Goal: Task Accomplishment & Management: Use online tool/utility

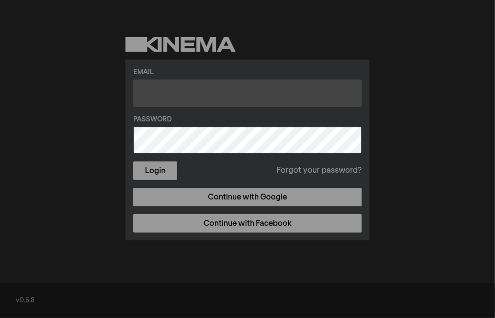
click at [155, 93] on input "text" at bounding box center [247, 93] width 228 height 27
type input "[EMAIL_ADDRESS][DOMAIN_NAME]"
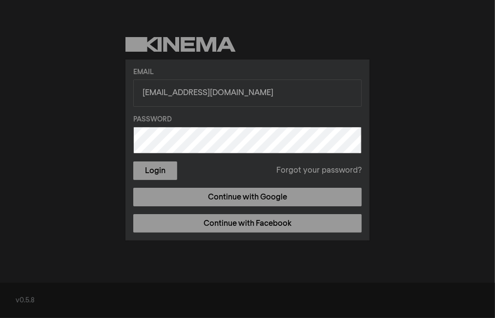
click at [318, 171] on link "Forgot your password?" at bounding box center [318, 171] width 85 height 12
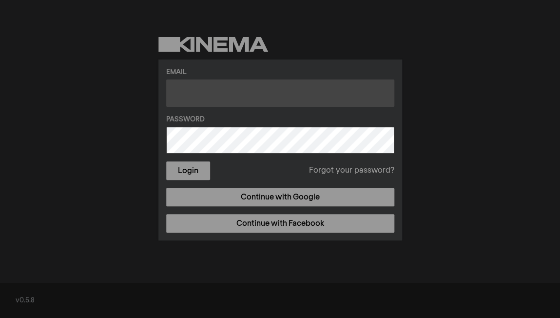
click at [216, 90] on input "text" at bounding box center [280, 93] width 228 height 27
type input "[EMAIL_ADDRESS][DOMAIN_NAME]"
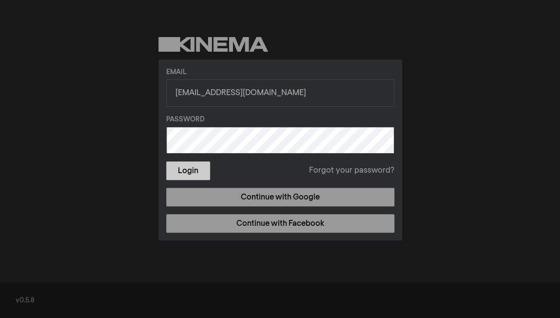
click at [192, 171] on button "Login" at bounding box center [188, 170] width 44 height 19
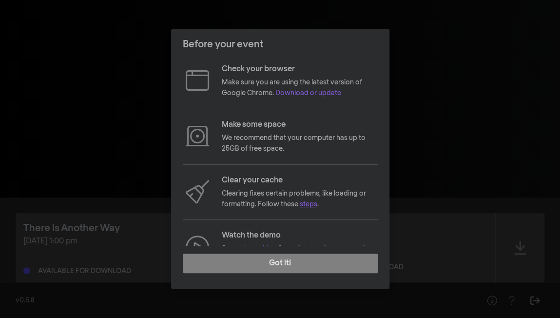
click at [311, 203] on link "steps" at bounding box center [309, 204] width 18 height 7
click at [126, 68] on div "Before your event Check your browser Make sure you are using the latest version…" at bounding box center [280, 159] width 560 height 318
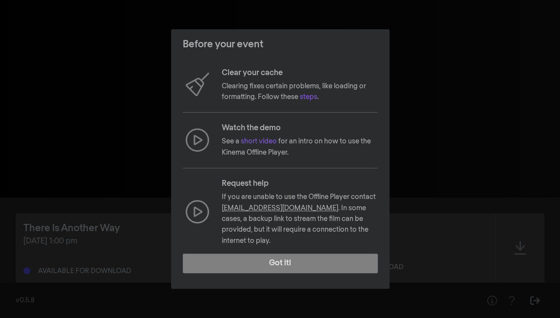
scroll to position [111, 0]
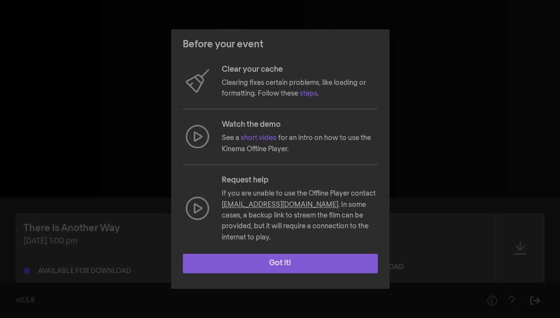
click at [296, 260] on button "Got it!" at bounding box center [280, 264] width 195 height 20
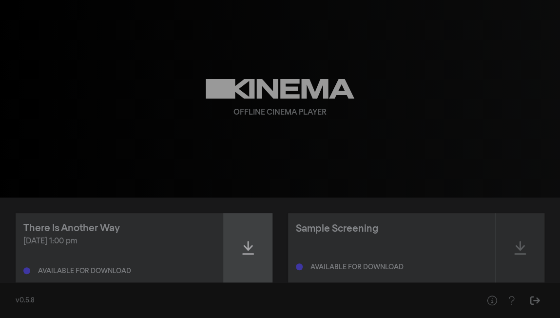
click at [245, 246] on icon at bounding box center [248, 248] width 12 height 14
